Goal: Task Accomplishment & Management: Complete application form

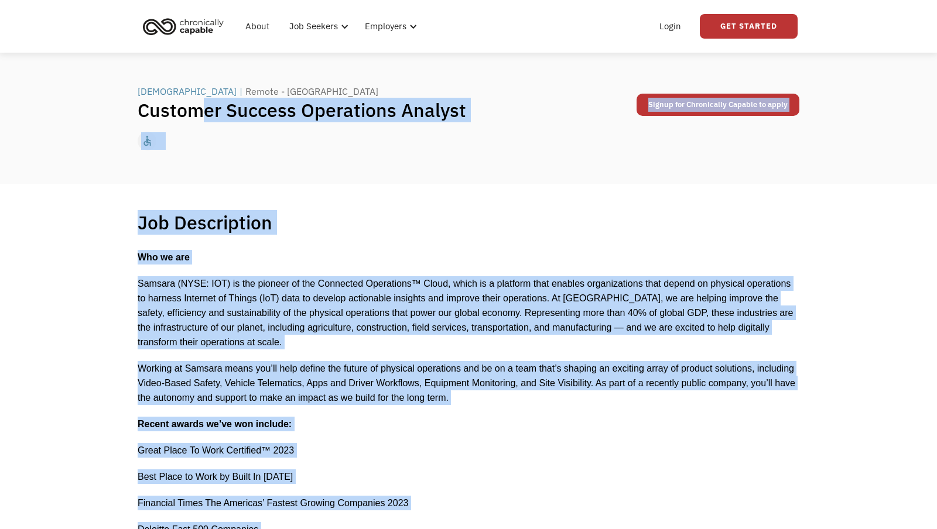
drag, startPoint x: 392, startPoint y: 416, endPoint x: 202, endPoint y: 114, distance: 357.3
click at [163, 221] on h1 "Job Description" at bounding box center [205, 222] width 135 height 23
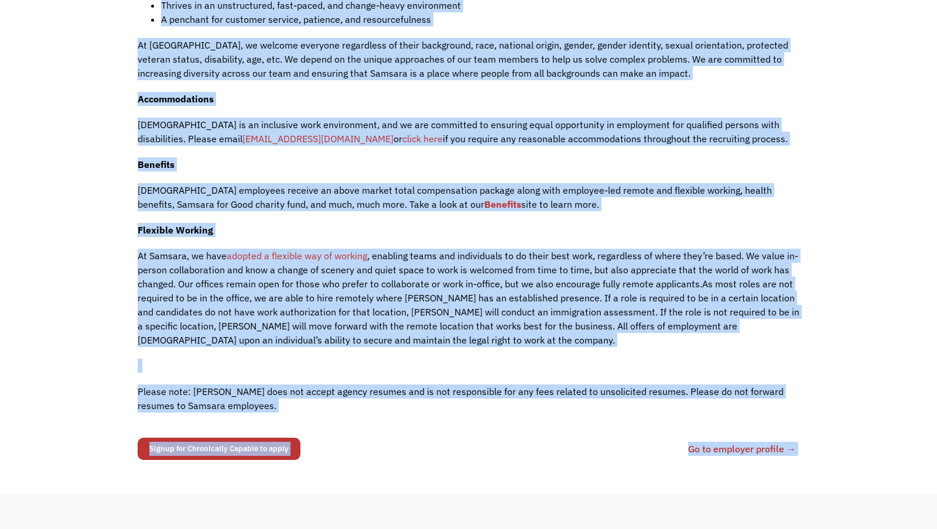
scroll to position [1442, 0]
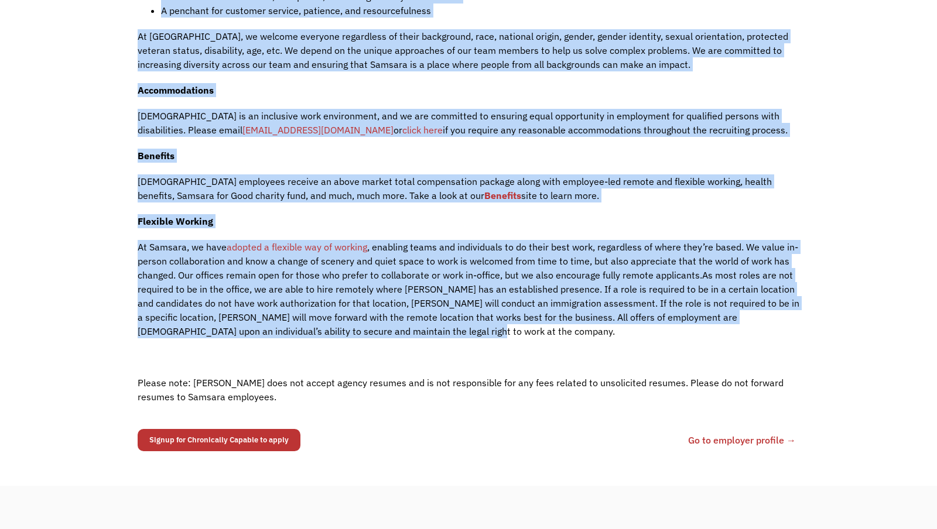
drag, startPoint x: 126, startPoint y: 230, endPoint x: 444, endPoint y: 307, distance: 327.4
copy div "Lor Ipsumdolors Ametco adipi elitsedd Eiu te inc Utlabor (ETDO: MAG) al eni adm…"
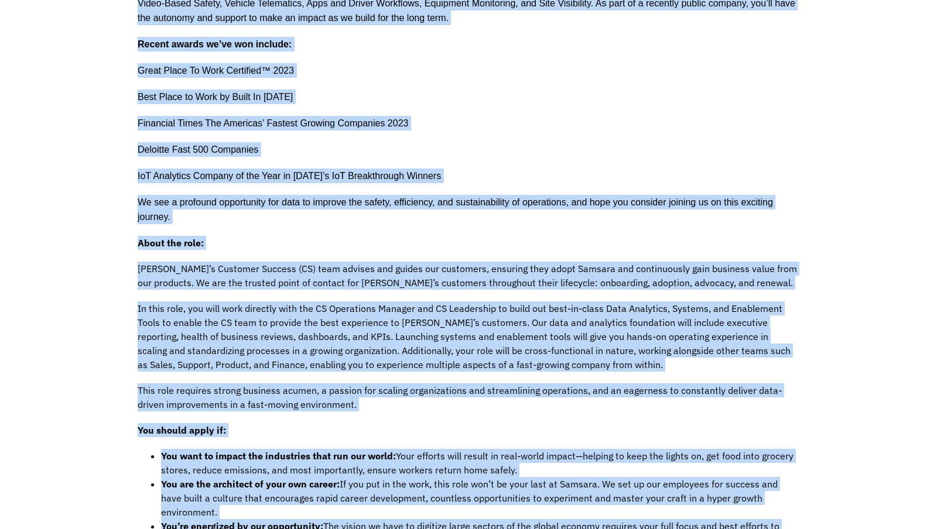
scroll to position [217, 0]
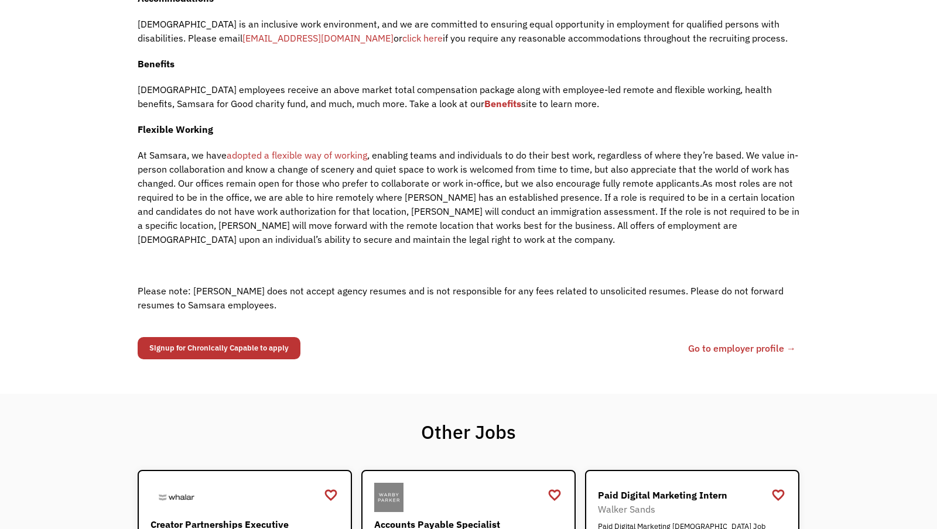
scroll to position [1389, 0]
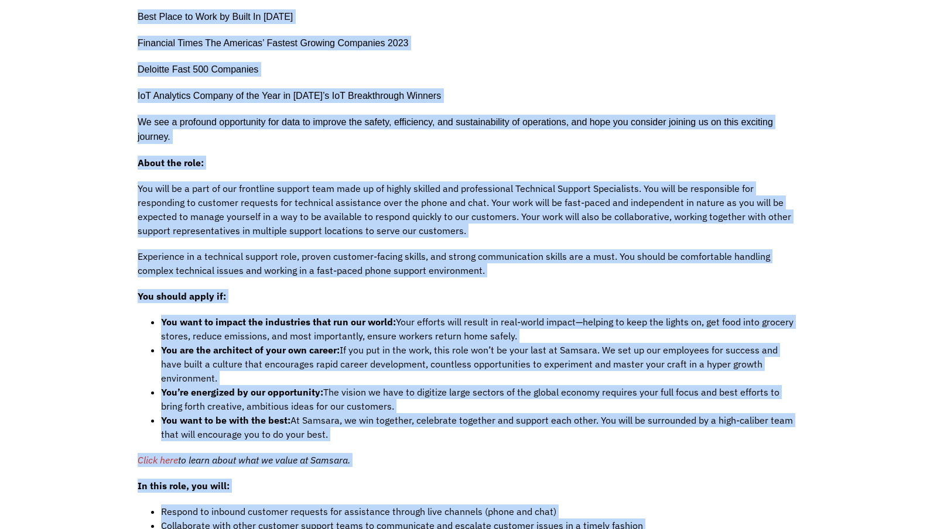
click at [343, 160] on p "About the role:" at bounding box center [469, 163] width 662 height 14
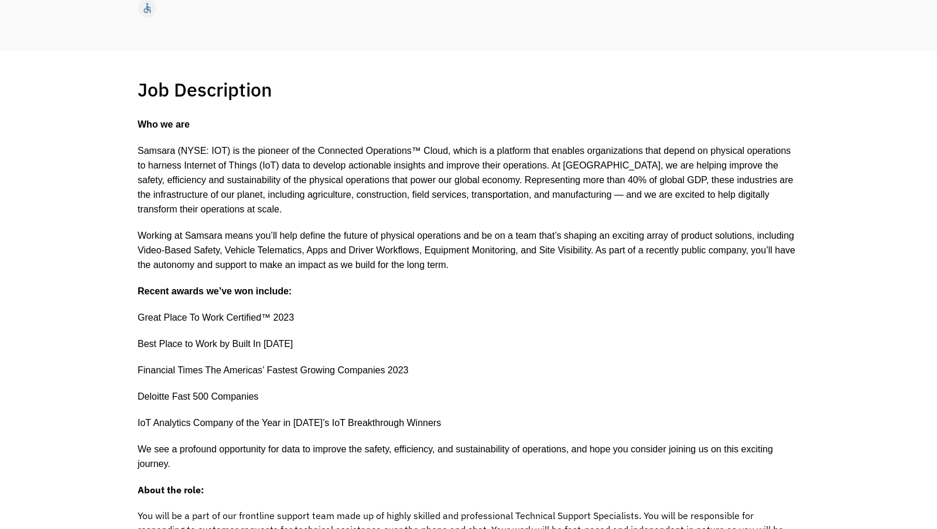
scroll to position [0, 0]
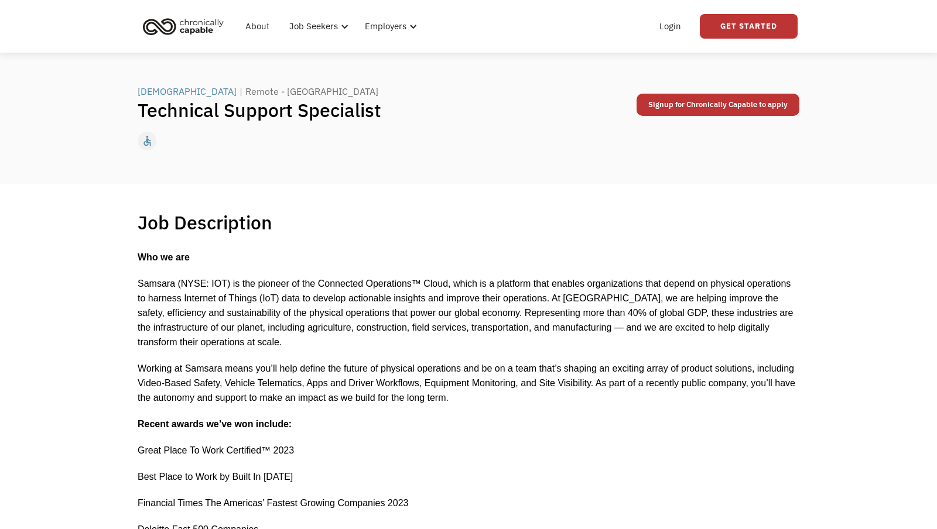
click at [343, 159] on div "← Back to all jobs Samsara | Remote - Mexico Technical Support Specialist Apply…" at bounding box center [468, 118] width 937 height 131
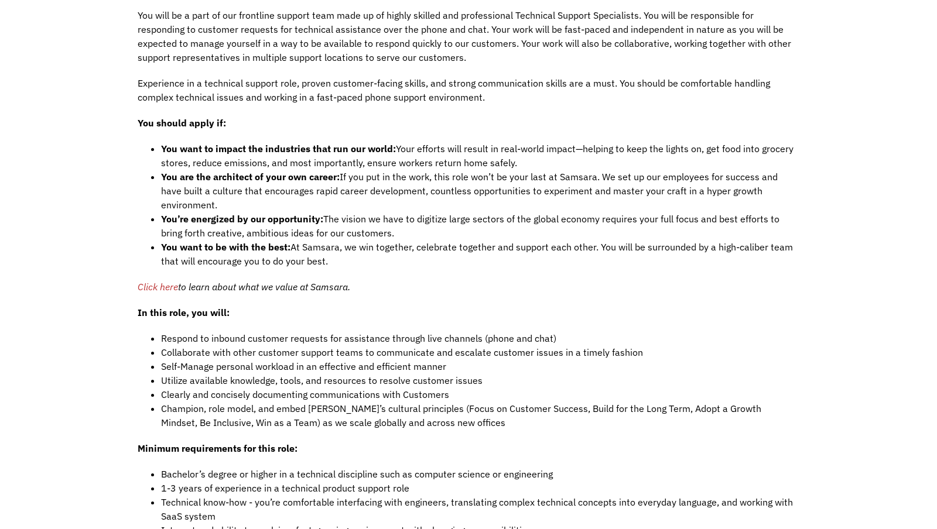
scroll to position [735, 0]
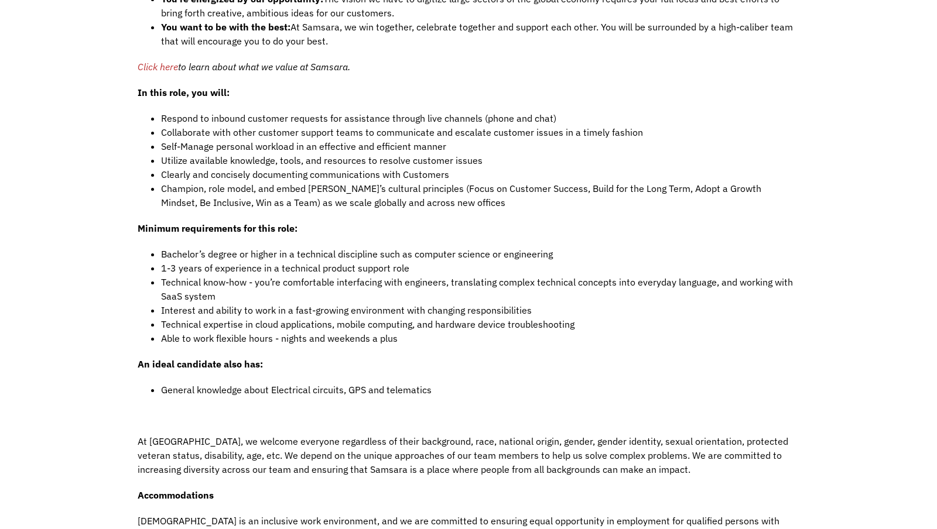
click at [371, 386] on div "Who we are Samsara (NYSE: IOT) is the pioneer of the Connected Operations™ Clou…" at bounding box center [469, 108] width 662 height 1425
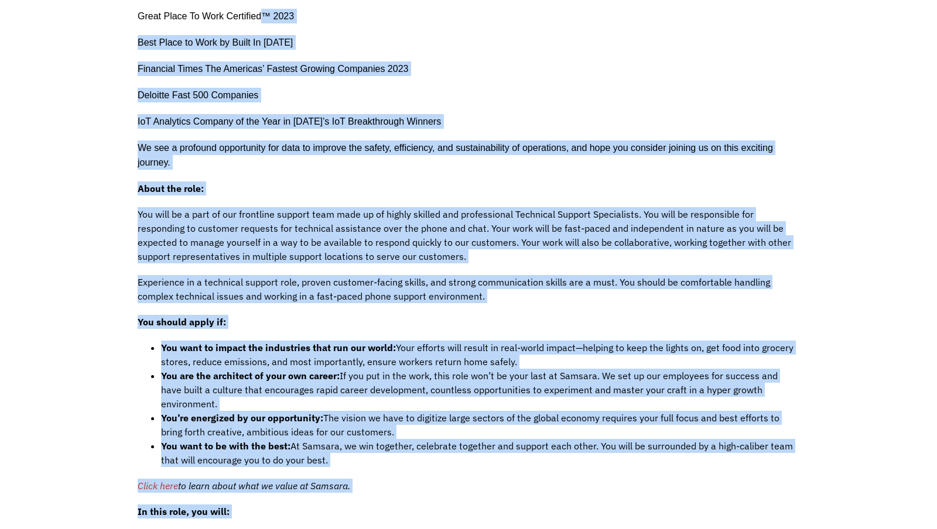
scroll to position [0, 0]
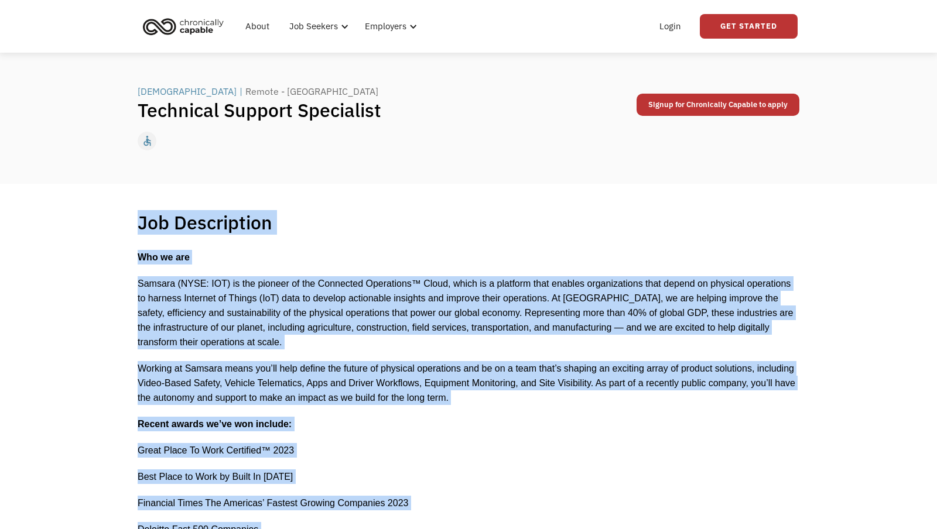
drag, startPoint x: 426, startPoint y: 444, endPoint x: 129, endPoint y: 221, distance: 371.4
copy div "Lor Ipsumdolors Ametco adipi elitsedd Eiu te inc Utlabor (ETDO: MAG) al eni adm…"
click at [341, 224] on div "Job Description Filter using keywords Search" at bounding box center [469, 222] width 662 height 23
